Goal: Information Seeking & Learning: Learn about a topic

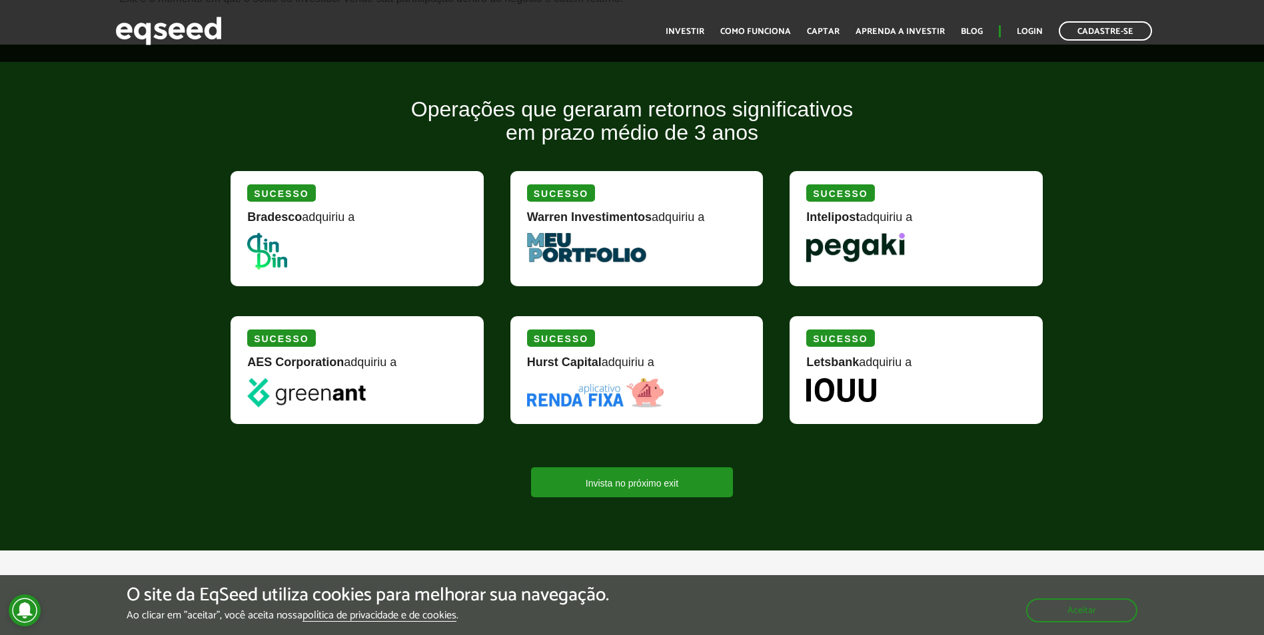
scroll to position [1541, 0]
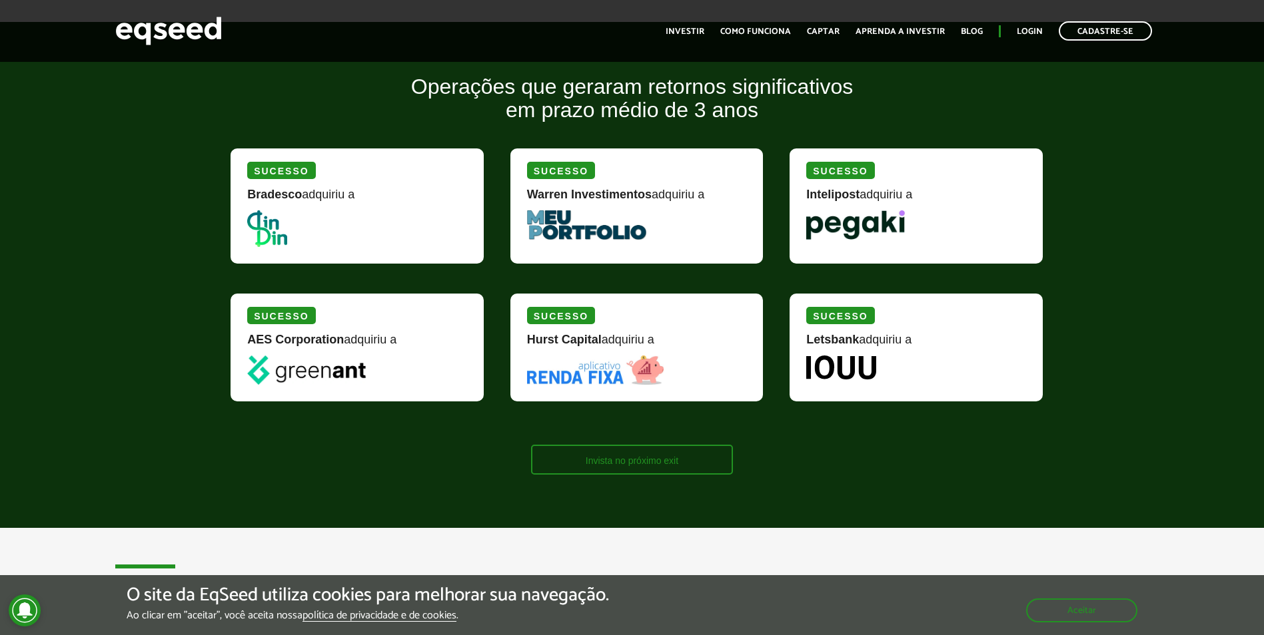
click at [602, 458] on link "Invista no próximo exit" at bounding box center [632, 460] width 202 height 30
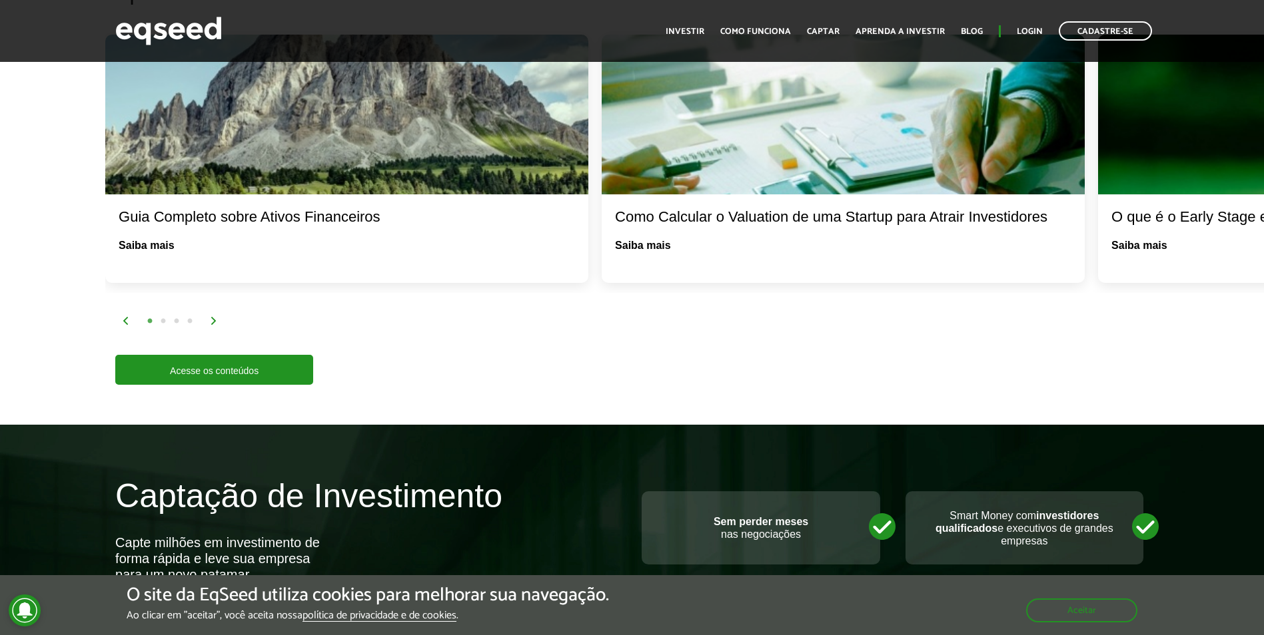
scroll to position [2530, 0]
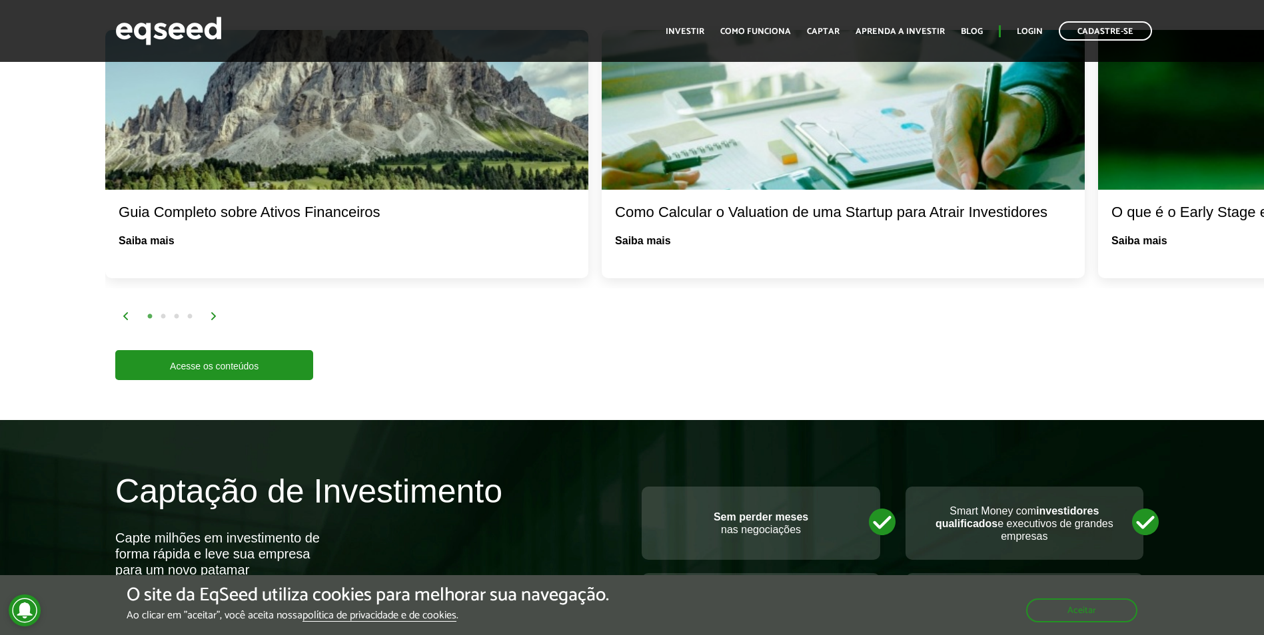
click at [207, 308] on div "1 2 3 4" at bounding box center [688, 315] width 1132 height 15
click at [210, 308] on div "1 2 3 4" at bounding box center [688, 315] width 1132 height 15
click at [212, 312] on img at bounding box center [214, 316] width 8 height 8
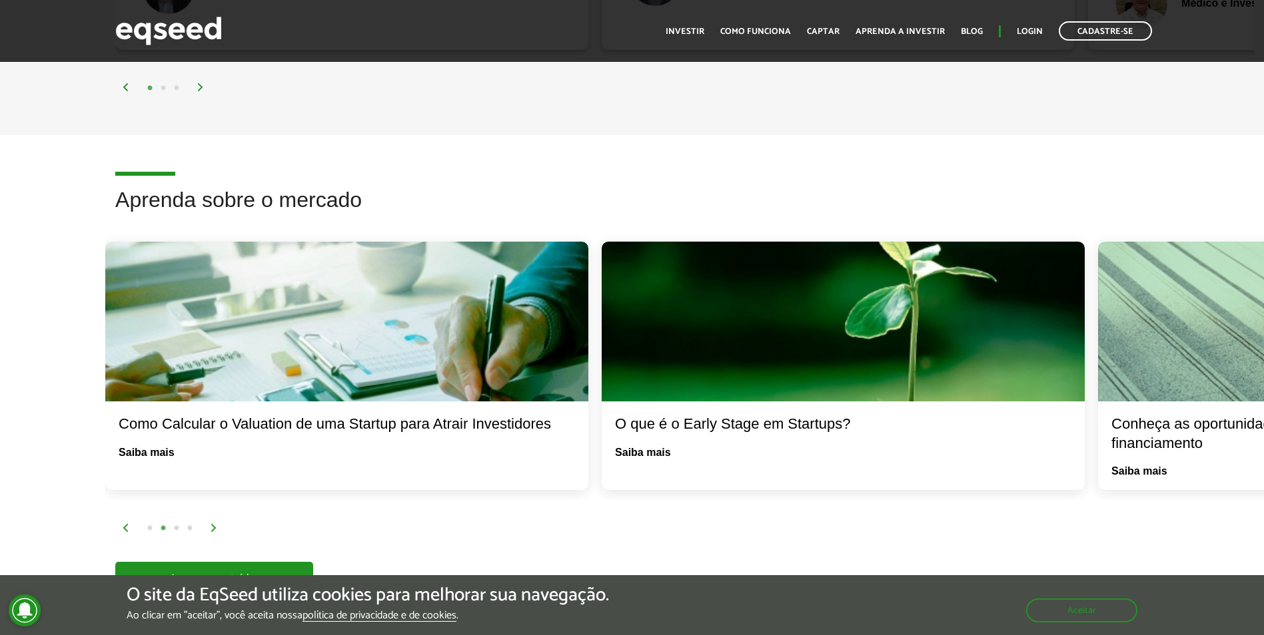
scroll to position [2295, 0]
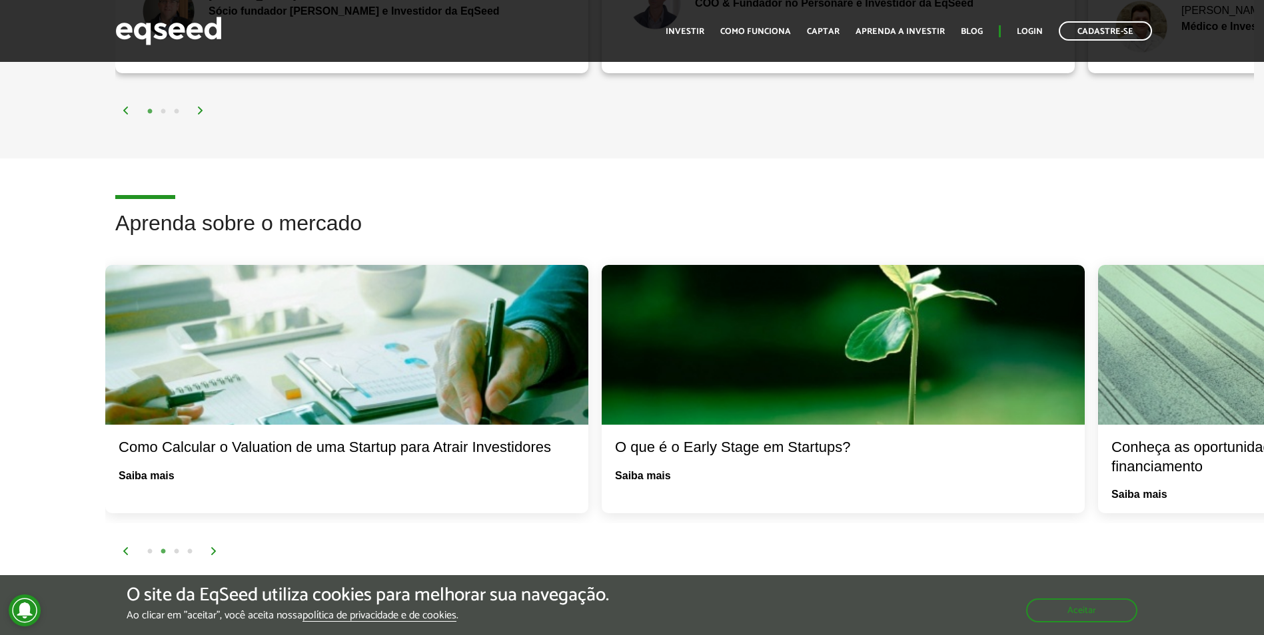
click at [209, 544] on div "1 2 3 4" at bounding box center [688, 551] width 1132 height 15
click at [212, 548] on img at bounding box center [214, 552] width 8 height 8
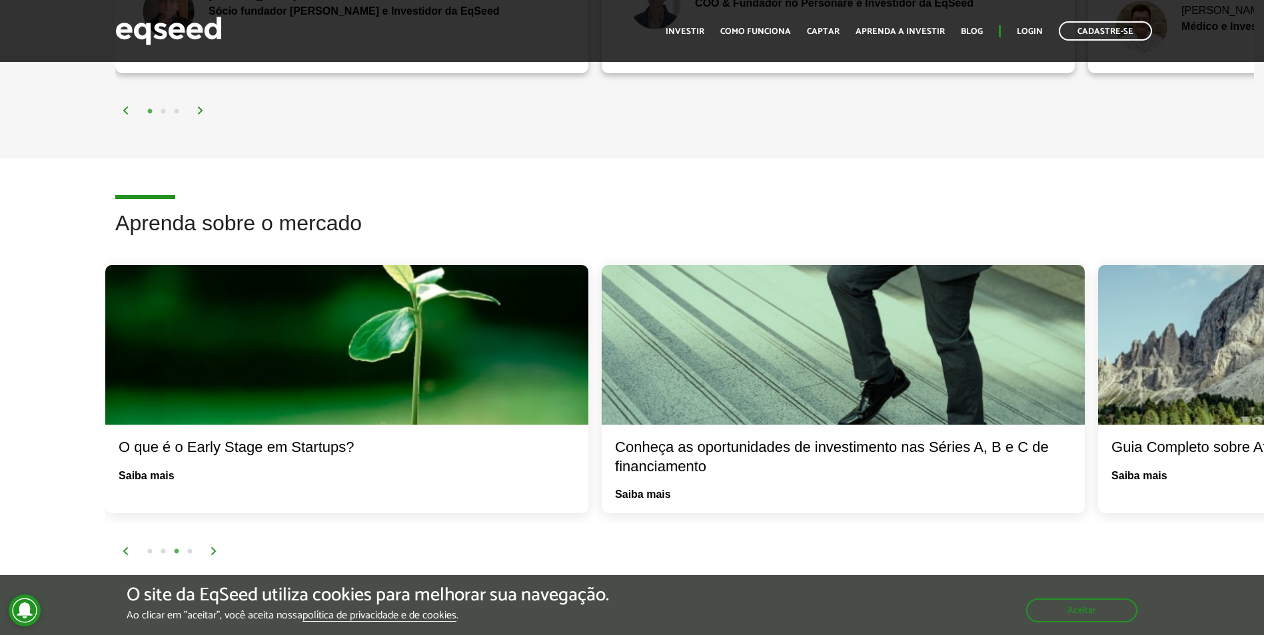
click at [213, 548] on img at bounding box center [214, 552] width 8 height 8
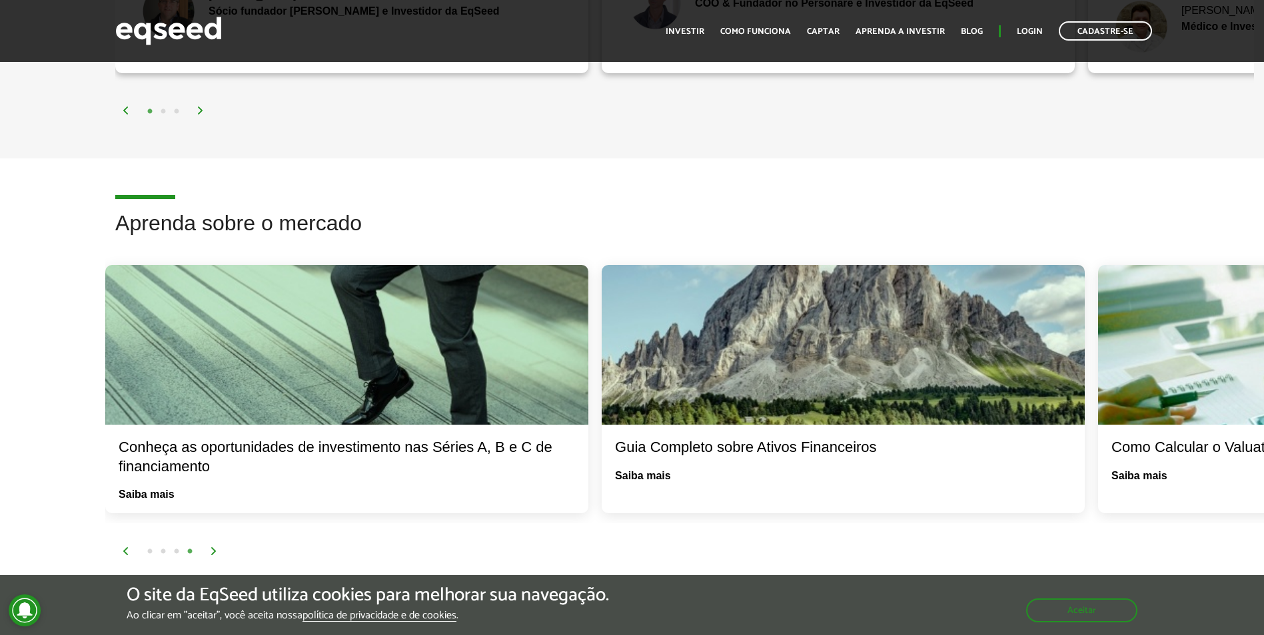
click at [213, 548] on img at bounding box center [214, 552] width 8 height 8
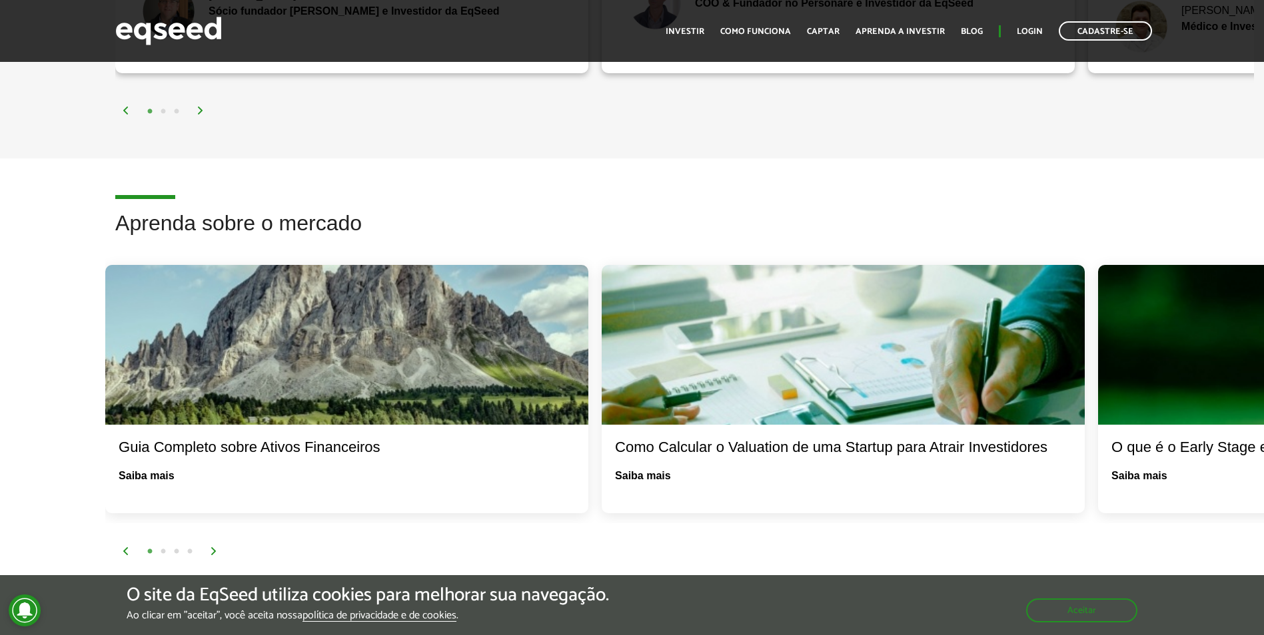
click at [213, 548] on img at bounding box center [214, 552] width 8 height 8
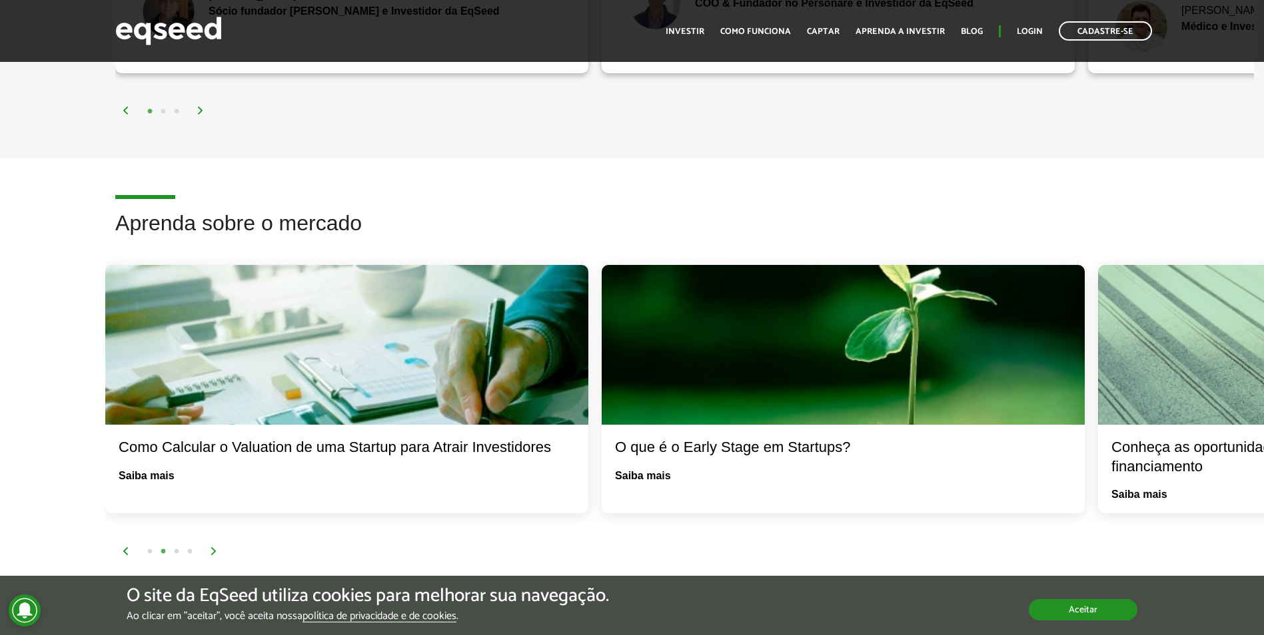
click at [1114, 614] on button "Aceitar" at bounding box center [1083, 610] width 109 height 21
